Goal: Task Accomplishment & Management: Complete application form

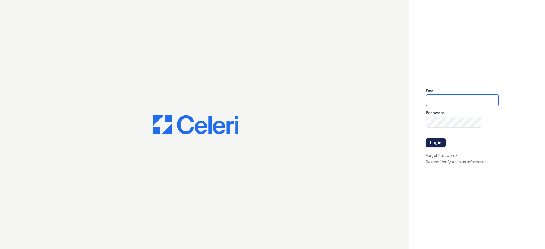
type input "[EMAIL_ADDRESS][DOMAIN_NAME]"
click at [440, 141] on button "Login" at bounding box center [435, 142] width 20 height 9
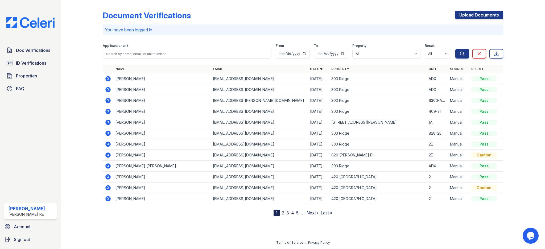
click at [486, 4] on div "Document Verifications Upload Documents You have been logged in Filter Applican…" at bounding box center [303, 109] width 400 height 214
click at [488, 15] on link "Upload Documents" at bounding box center [479, 15] width 48 height 9
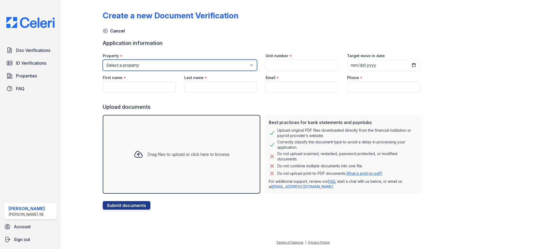
click at [174, 62] on select "Select a property 303 Ridge 309 Sherman Ave 316 Sherman Ave 420 Elmwood 801 Cas…" at bounding box center [180, 65] width 154 height 11
select select "3100"
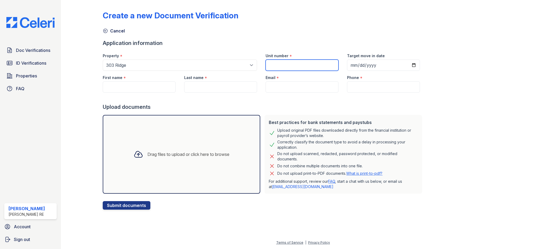
click at [281, 67] on input "Unit number" at bounding box center [301, 65] width 73 height 11
type input "2"
type input "3T"
click at [140, 83] on input "First name" at bounding box center [139, 86] width 73 height 11
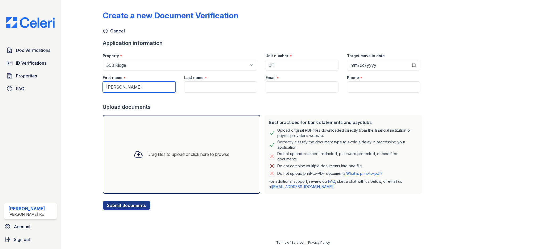
type input "[PERSON_NAME]"
type input "KEELE"
click at [288, 85] on input "Email" at bounding box center [301, 86] width 73 height 11
drag, startPoint x: 494, startPoint y: 63, endPoint x: 334, endPoint y: 2, distance: 170.6
click at [494, 63] on div "Create a new Document Verification Cancel Application information Property * Se…" at bounding box center [303, 105] width 400 height 207
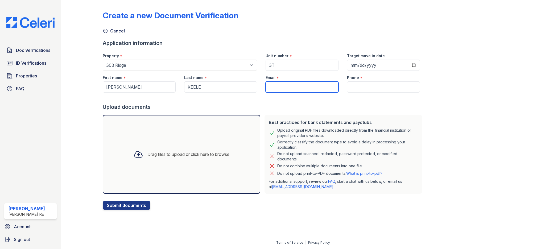
click at [276, 88] on input "Email" at bounding box center [301, 86] width 73 height 11
paste input "[EMAIL_ADDRESS][DOMAIN_NAME]"
type input "[EMAIL_ADDRESS][DOMAIN_NAME]"
drag, startPoint x: 369, startPoint y: 96, endPoint x: 370, endPoint y: 91, distance: 4.6
click at [369, 95] on div at bounding box center [263, 98] width 321 height 11
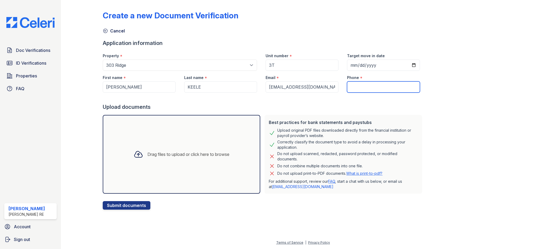
click at [370, 90] on input "Phone" at bounding box center [383, 86] width 73 height 11
paste input "8012313678"
type input "8012313678"
drag, startPoint x: 283, startPoint y: 106, endPoint x: 360, endPoint y: 94, distance: 77.6
click at [283, 106] on div "Upload documents" at bounding box center [263, 106] width 321 height 7
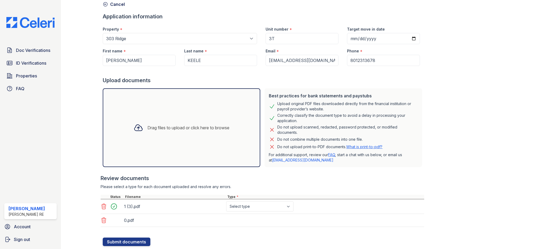
scroll to position [42, 0]
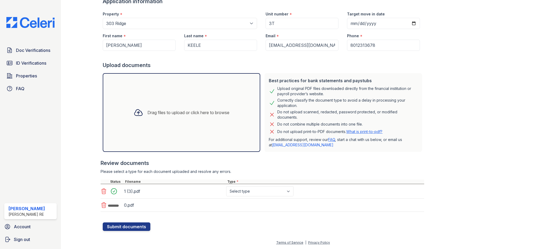
click at [277, 192] on select "Select type Paystub Bank Statement Offer Letter Tax Documents Benefit Award Let…" at bounding box center [259, 191] width 67 height 10
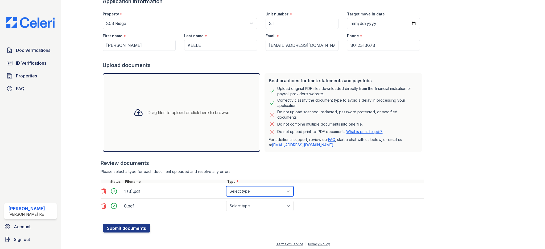
select select "paystub"
click at [272, 207] on select "Select type Paystub Bank Statement Offer Letter Tax Documents Benefit Award Let…" at bounding box center [259, 206] width 67 height 10
select select "paystub"
click at [138, 230] on button "Submit documents" at bounding box center [127, 228] width 48 height 9
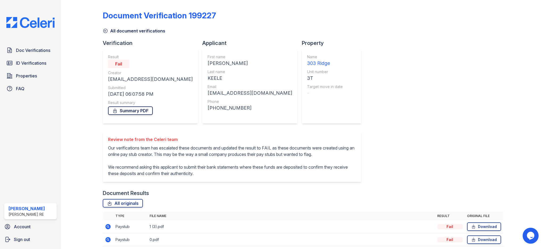
click at [130, 110] on link "Summary PDF" at bounding box center [130, 110] width 45 height 9
